Goal: Information Seeking & Learning: Learn about a topic

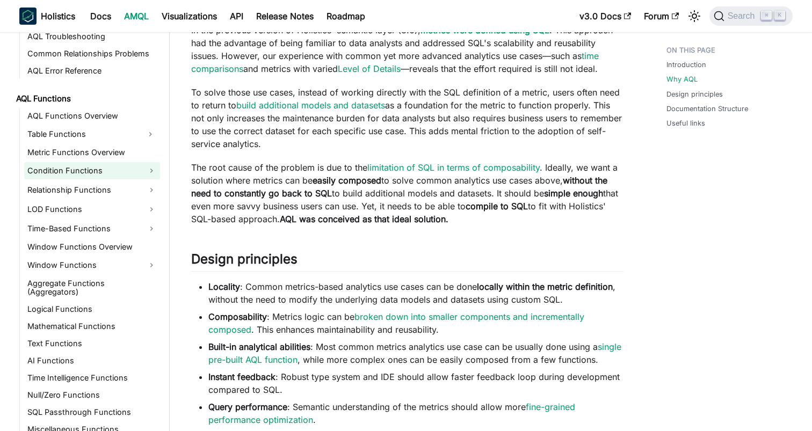
scroll to position [720, 0]
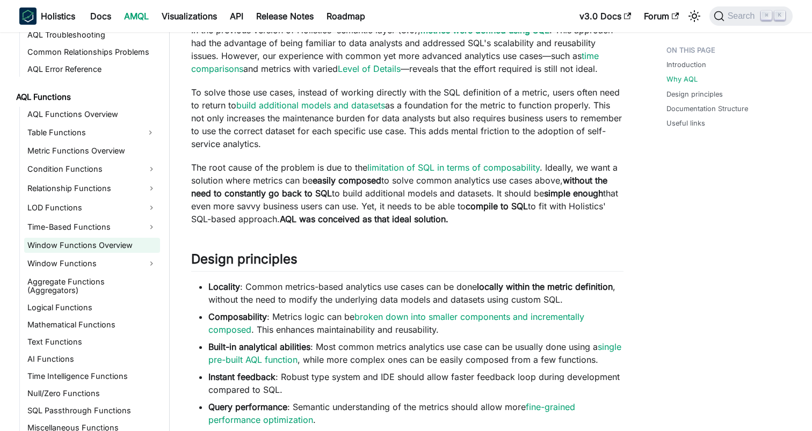
click at [97, 248] on link "Window Functions Overview" at bounding box center [92, 245] width 136 height 15
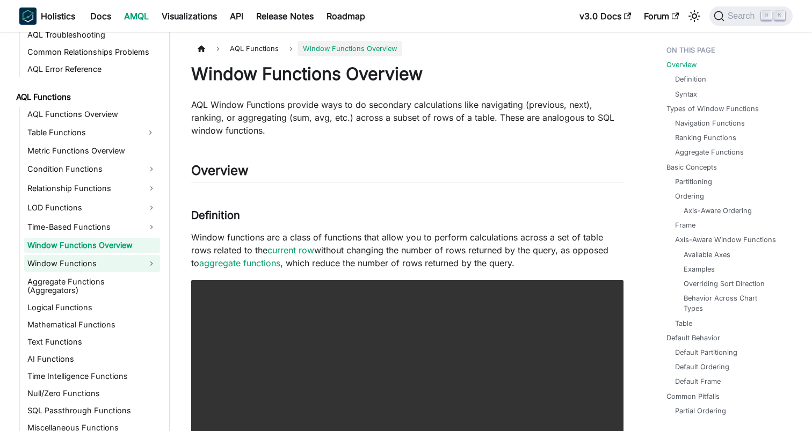
click at [95, 260] on link "Window Functions" at bounding box center [92, 263] width 136 height 17
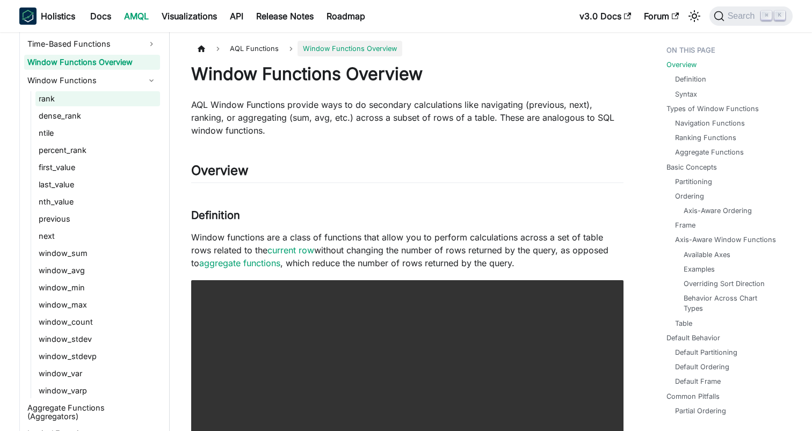
scroll to position [910, 0]
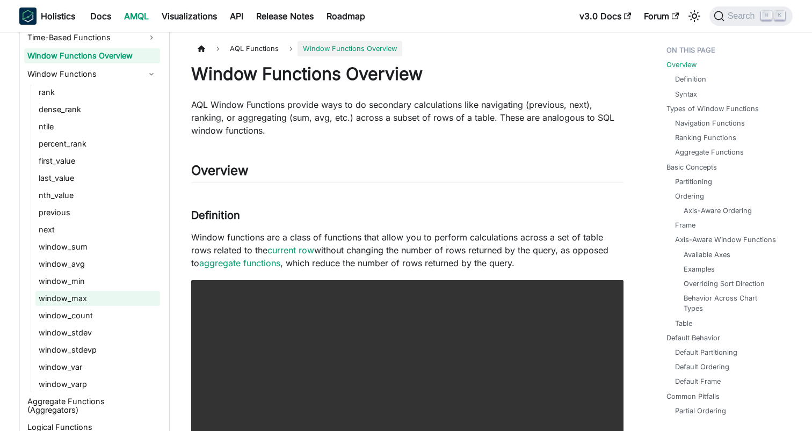
click at [108, 300] on link "window_max" at bounding box center [97, 298] width 125 height 15
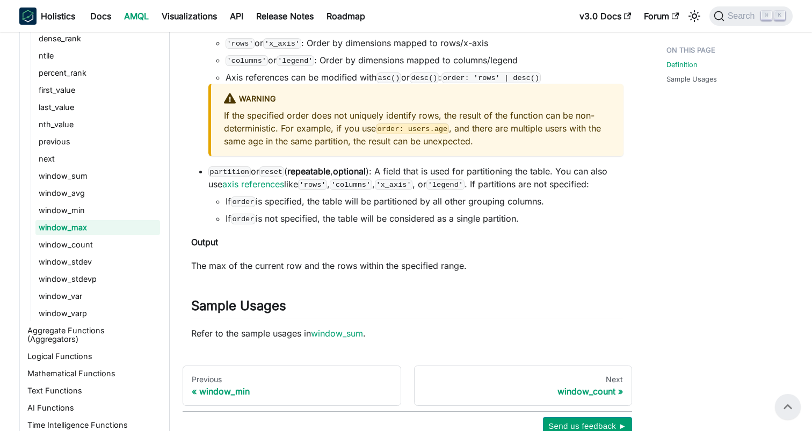
scroll to position [636, 0]
click at [94, 174] on link "window_sum" at bounding box center [97, 176] width 125 height 15
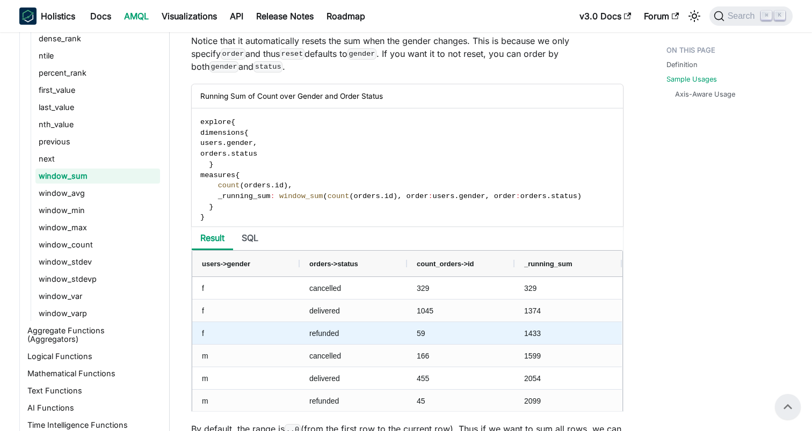
scroll to position [1183, 0]
